Goal: Task Accomplishment & Management: Manage account settings

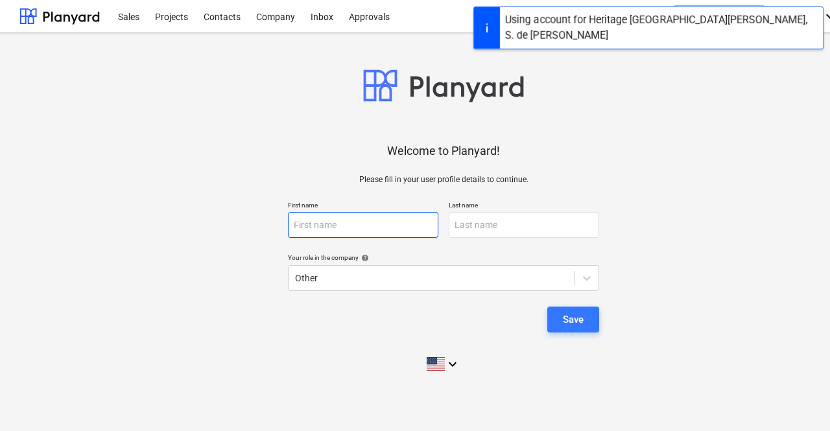
click at [358, 225] on input "text" at bounding box center [363, 225] width 150 height 26
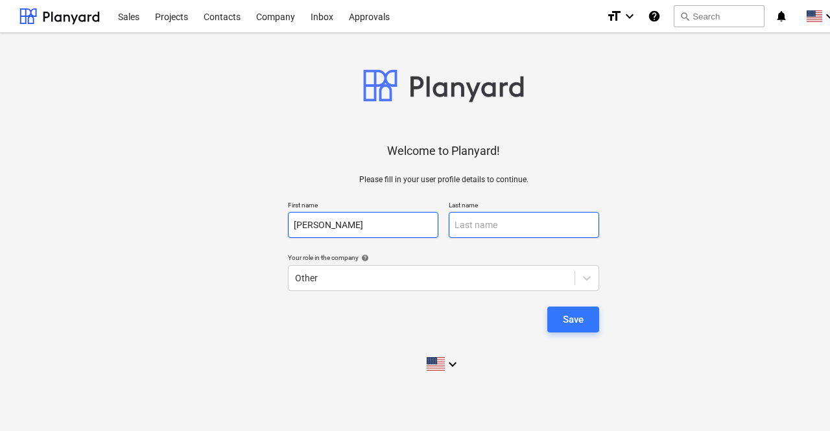
type input "[PERSON_NAME]"
click at [485, 221] on input "text" at bounding box center [523, 225] width 150 height 26
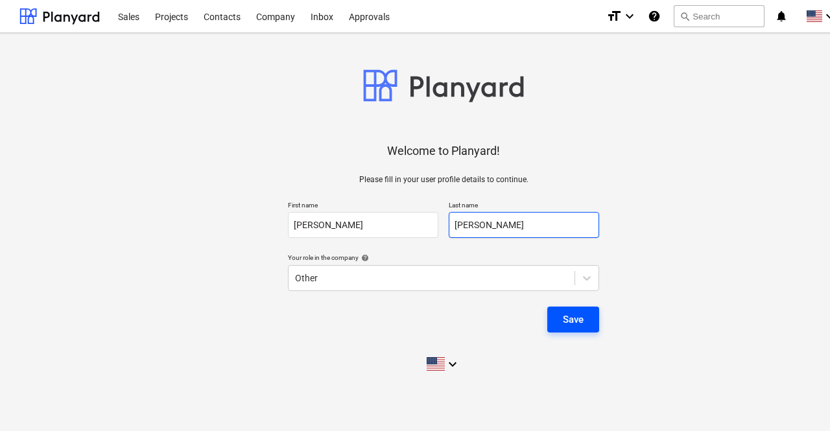
type input "[PERSON_NAME]"
click at [564, 310] on button "Save" at bounding box center [573, 320] width 52 height 26
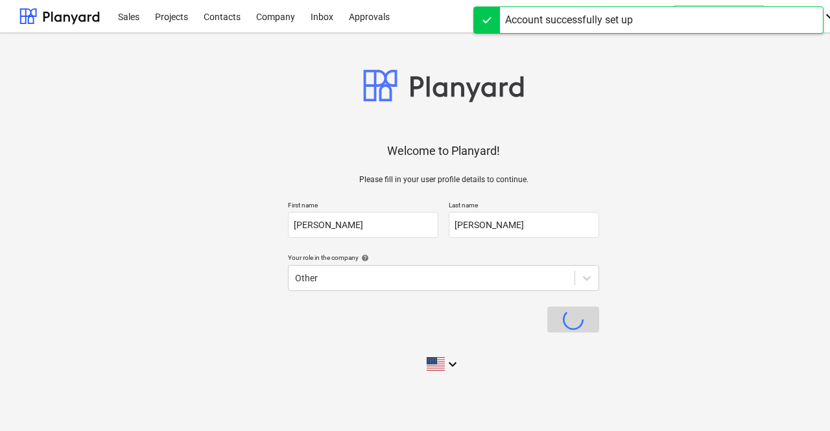
click at [564, 310] on div "Save" at bounding box center [573, 320] width 52 height 26
